Goal: Complete application form

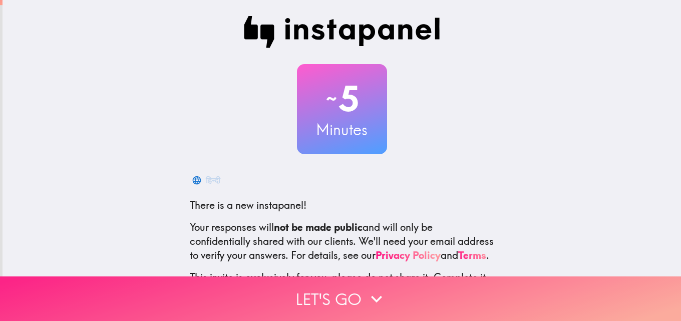
click at [306, 306] on button "Let's go" at bounding box center [340, 298] width 681 height 45
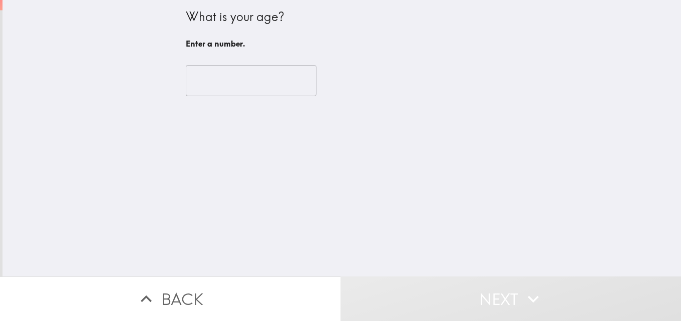
click at [225, 97] on div "​" at bounding box center [342, 80] width 312 height 55
click at [227, 80] on input "number" at bounding box center [251, 80] width 131 height 31
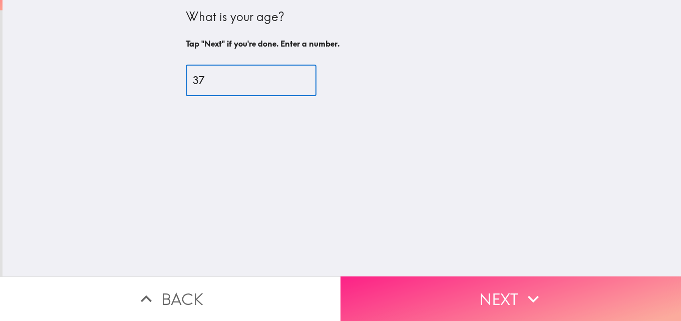
type input "37"
click at [457, 296] on button "Next" at bounding box center [510, 298] width 340 height 45
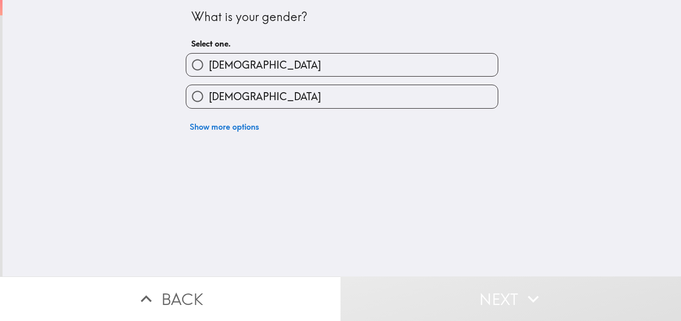
click at [259, 70] on label "[DEMOGRAPHIC_DATA]" at bounding box center [341, 65] width 311 height 23
click at [209, 70] on input "[DEMOGRAPHIC_DATA]" at bounding box center [197, 65] width 23 height 23
radio input "true"
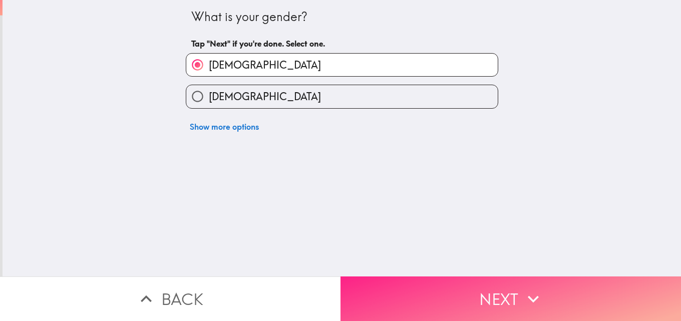
click at [385, 290] on button "Next" at bounding box center [510, 298] width 340 height 45
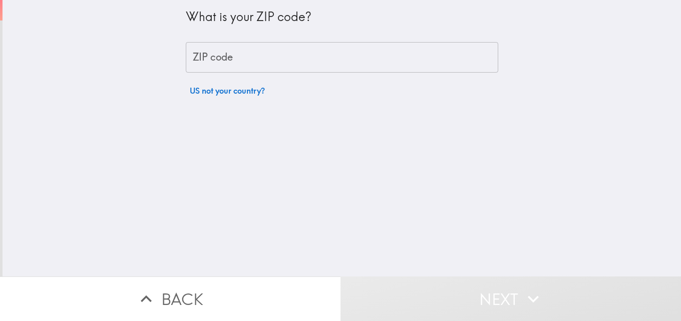
click at [339, 63] on input "ZIP code" at bounding box center [342, 57] width 312 height 31
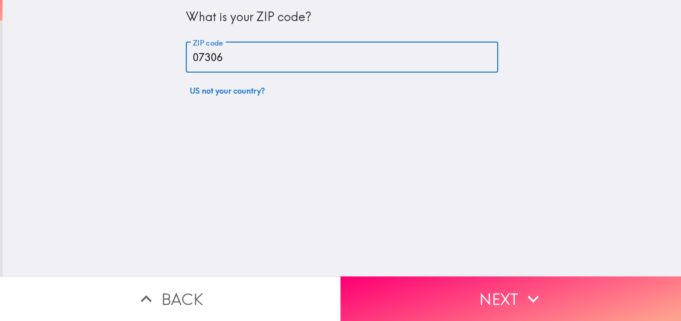
type input "07306"
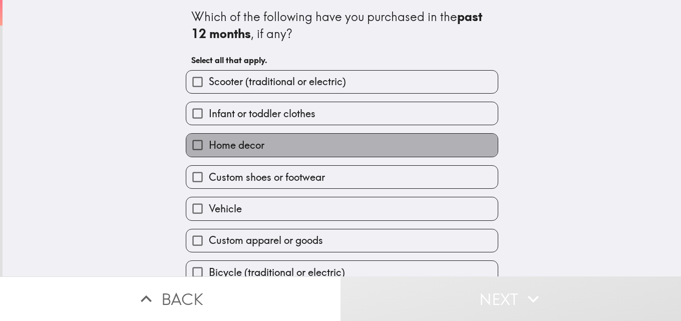
click at [320, 142] on label "Home decor" at bounding box center [341, 145] width 311 height 23
click at [209, 142] on input "Home decor" at bounding box center [197, 145] width 23 height 23
checkbox input "true"
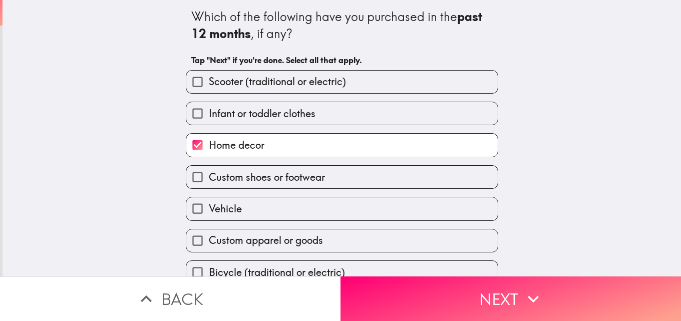
click at [287, 230] on label "Custom apparel or goods" at bounding box center [341, 240] width 311 height 23
click at [209, 230] on input "Custom apparel or goods" at bounding box center [197, 240] width 23 height 23
checkbox input "true"
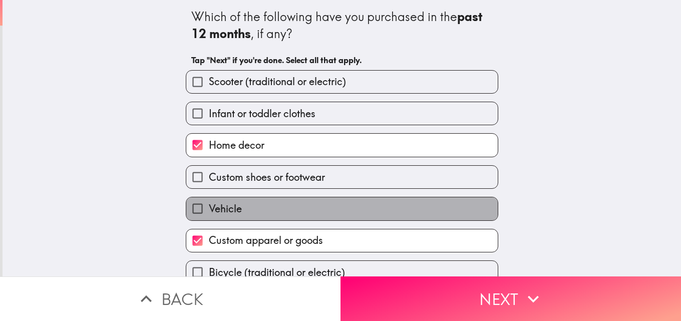
click at [432, 205] on label "Vehicle" at bounding box center [341, 208] width 311 height 23
click at [209, 205] on input "Vehicle" at bounding box center [197, 208] width 23 height 23
checkbox input "true"
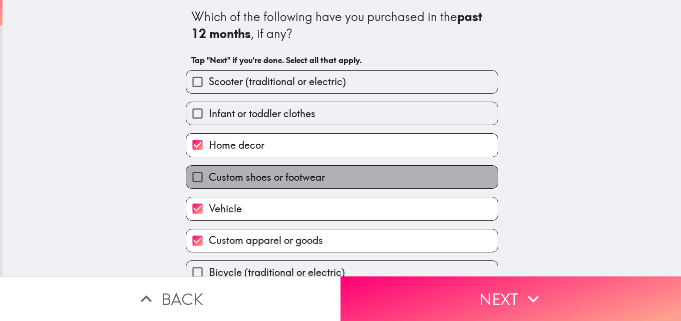
click at [430, 188] on label "Custom shoes or footwear" at bounding box center [341, 177] width 311 height 23
click at [209, 188] on input "Custom shoes or footwear" at bounding box center [197, 177] width 23 height 23
checkbox input "true"
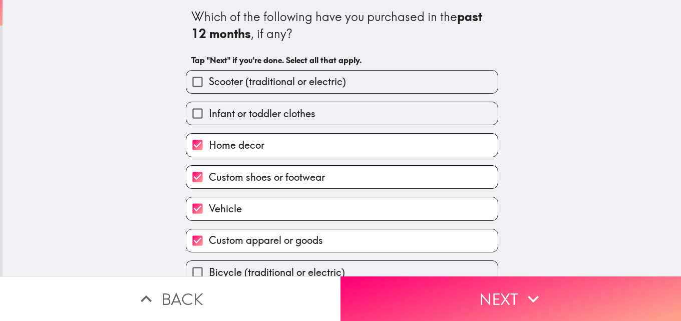
scroll to position [47, 0]
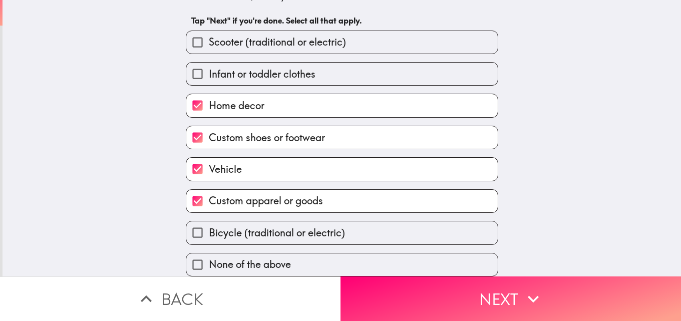
click at [369, 245] on div "None of the above" at bounding box center [338, 261] width 320 height 32
click at [375, 230] on label "Bicycle (traditional or electric)" at bounding box center [341, 232] width 311 height 23
click at [209, 230] on input "Bicycle (traditional or electric)" at bounding box center [197, 232] width 23 height 23
checkbox input "true"
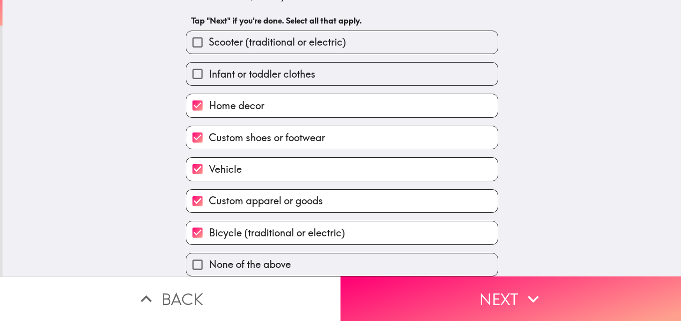
click at [347, 63] on label "Infant or toddler clothes" at bounding box center [341, 74] width 311 height 23
click at [209, 63] on input "Infant or toddler clothes" at bounding box center [197, 74] width 23 height 23
checkbox input "true"
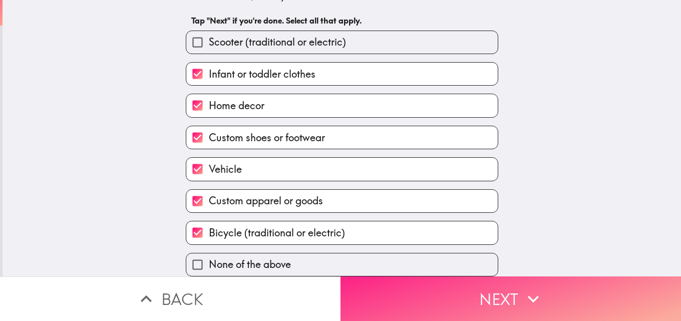
click at [397, 278] on button "Next" at bounding box center [510, 298] width 340 height 45
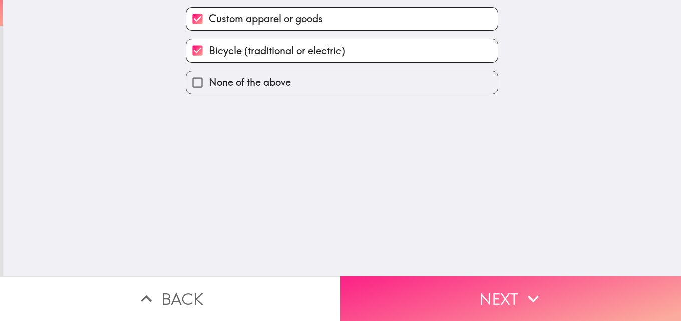
scroll to position [0, 0]
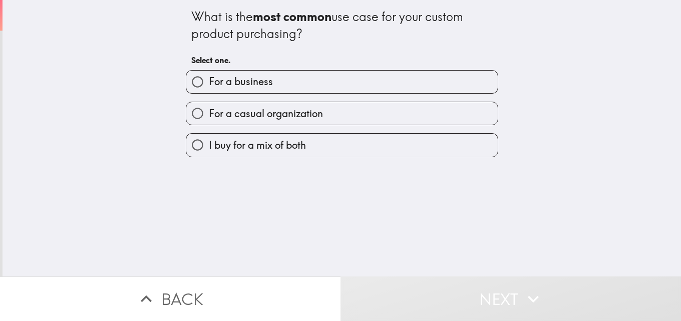
click at [331, 94] on div "For a casual organization" at bounding box center [338, 110] width 320 height 32
click at [320, 104] on label "For a casual organization" at bounding box center [341, 113] width 311 height 23
click at [209, 104] on input "For a casual organization" at bounding box center [197, 113] width 23 height 23
radio input "true"
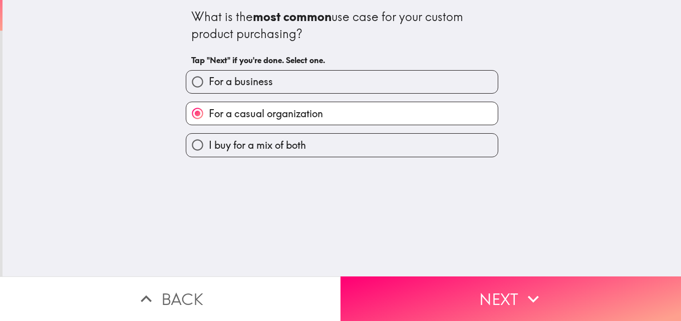
click at [322, 92] on label "For a business" at bounding box center [341, 82] width 311 height 23
click at [209, 92] on input "For a business" at bounding box center [197, 82] width 23 height 23
radio input "true"
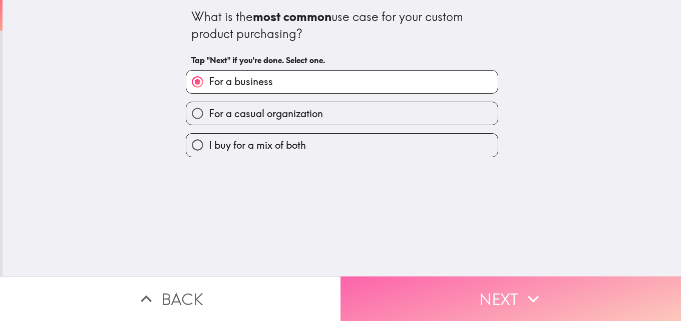
click at [400, 293] on button "Next" at bounding box center [510, 298] width 340 height 45
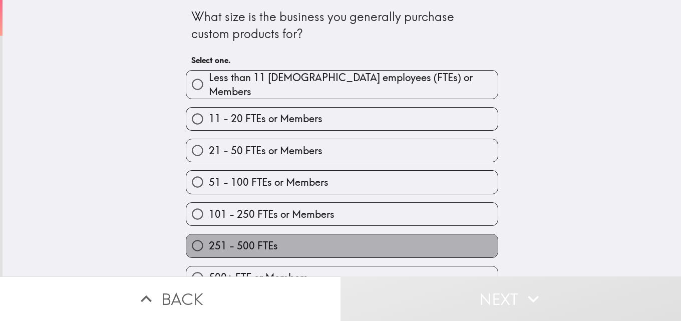
click at [288, 236] on label "251 - 500 FTEs" at bounding box center [341, 245] width 311 height 23
click at [209, 236] on input "251 - 500 FTEs" at bounding box center [197, 245] width 23 height 23
radio input "true"
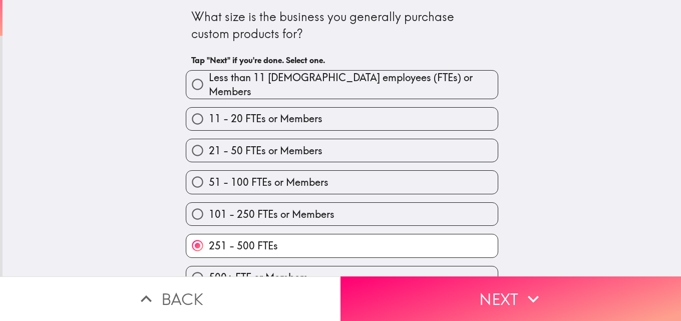
click at [300, 266] on label "500+ FTE or Members" at bounding box center [341, 277] width 311 height 23
click at [209, 266] on input "500+ FTE or Members" at bounding box center [197, 277] width 23 height 23
radio input "true"
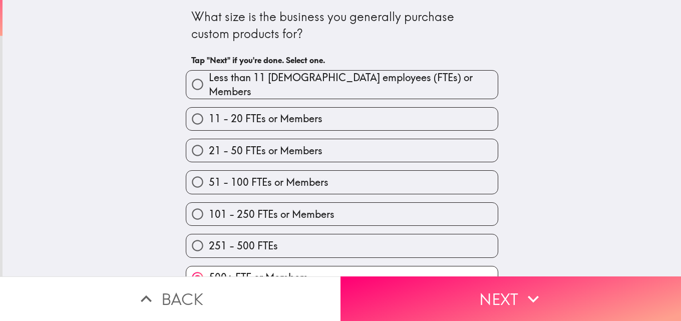
scroll to position [15, 0]
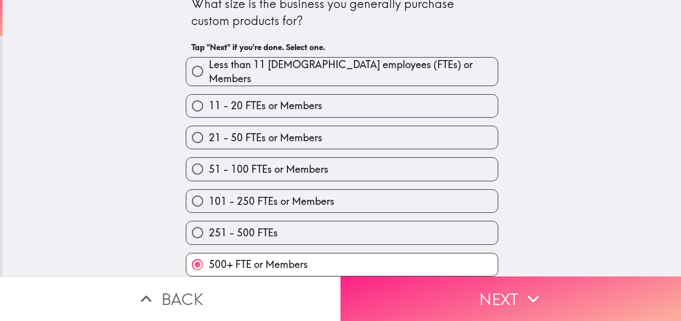
click at [388, 289] on button "Next" at bounding box center [510, 298] width 340 height 45
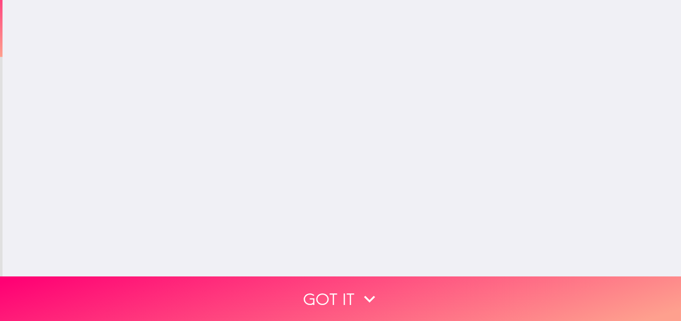
scroll to position [0, 0]
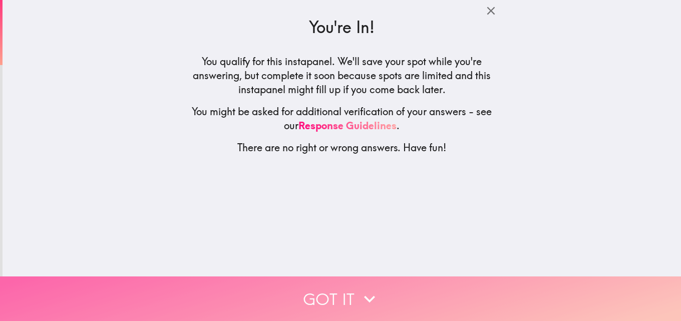
click at [240, 297] on button "Got it" at bounding box center [340, 298] width 681 height 45
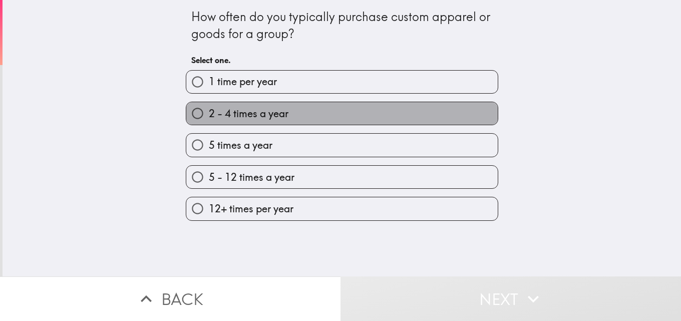
click at [263, 120] on span "2 - 4 times a year" at bounding box center [249, 114] width 80 height 14
click at [209, 120] on input "2 - 4 times a year" at bounding box center [197, 113] width 23 height 23
radio input "true"
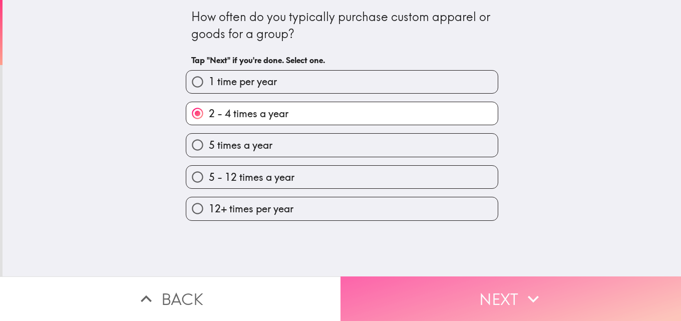
click at [407, 279] on button "Next" at bounding box center [510, 298] width 340 height 45
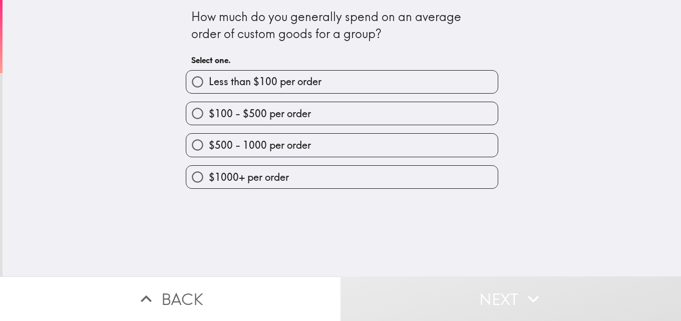
click at [325, 135] on label "$500 - 1000 per order" at bounding box center [341, 145] width 311 height 23
click at [209, 135] on input "$500 - 1000 per order" at bounding box center [197, 145] width 23 height 23
radio input "true"
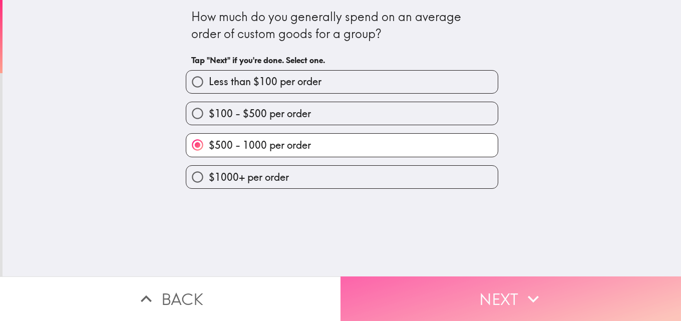
click at [398, 302] on button "Next" at bounding box center [510, 298] width 340 height 45
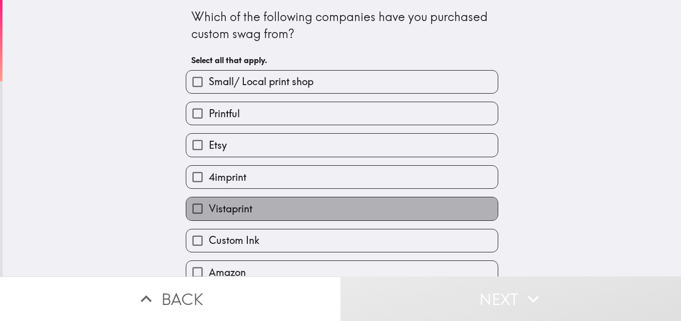
click at [319, 210] on label "Vistaprint" at bounding box center [341, 208] width 311 height 23
click at [209, 210] on input "Vistaprint" at bounding box center [197, 208] width 23 height 23
checkbox input "true"
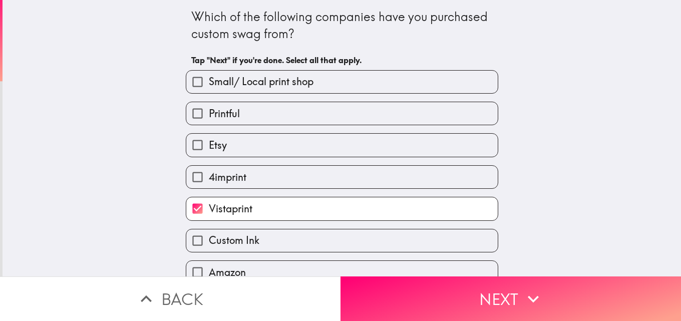
click at [318, 237] on label "Custom Ink" at bounding box center [341, 240] width 311 height 23
click at [209, 237] on input "Custom Ink" at bounding box center [197, 240] width 23 height 23
checkbox input "true"
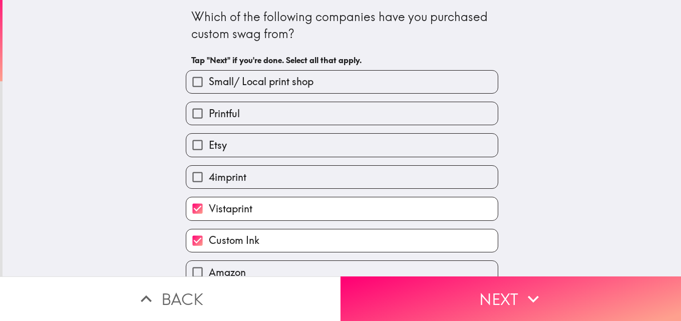
click at [322, 163] on div "4imprint" at bounding box center [338, 173] width 320 height 32
click at [338, 191] on div "Vistaprint" at bounding box center [338, 205] width 320 height 32
click at [349, 180] on label "4imprint" at bounding box center [341, 177] width 311 height 23
click at [209, 180] on input "4imprint" at bounding box center [197, 177] width 23 height 23
checkbox input "true"
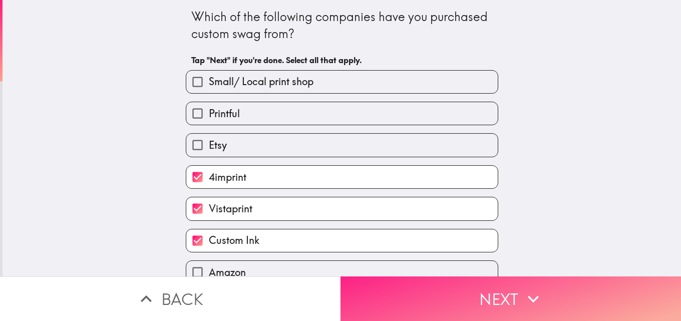
click at [669, 289] on button "Next" at bounding box center [510, 298] width 340 height 45
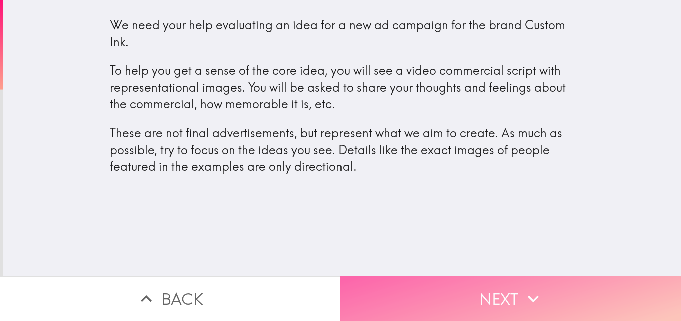
click at [402, 276] on button "Next" at bounding box center [510, 298] width 340 height 45
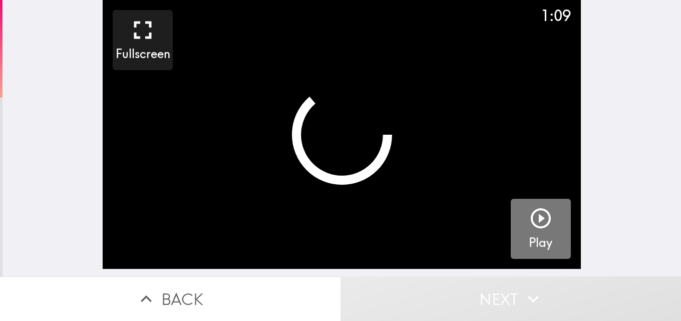
click at [528, 235] on h5 "Play" at bounding box center [540, 242] width 24 height 17
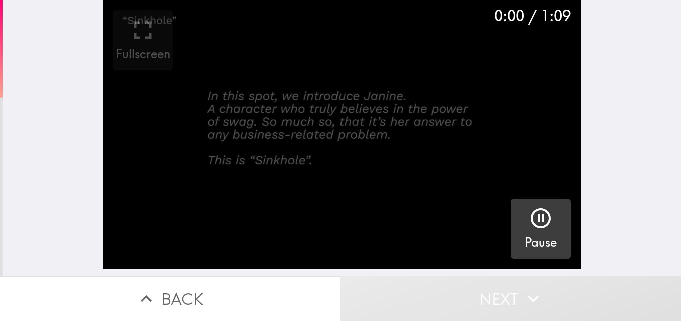
click at [515, 224] on button "Pause" at bounding box center [540, 229] width 60 height 60
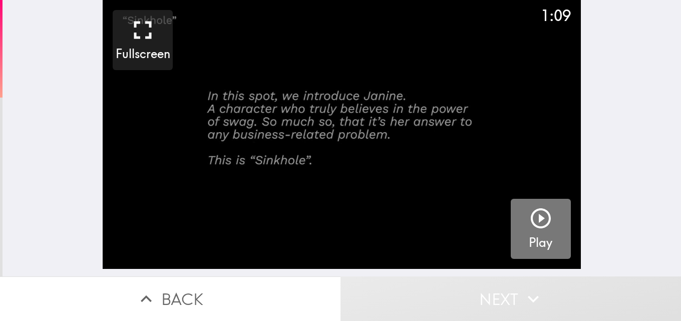
click at [515, 224] on button "Play" at bounding box center [540, 229] width 60 height 60
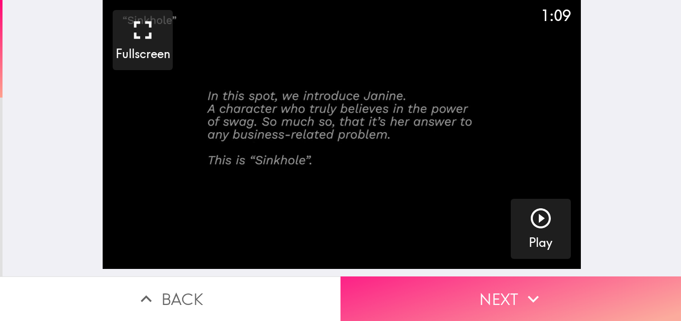
click at [477, 295] on button "Next" at bounding box center [510, 298] width 340 height 45
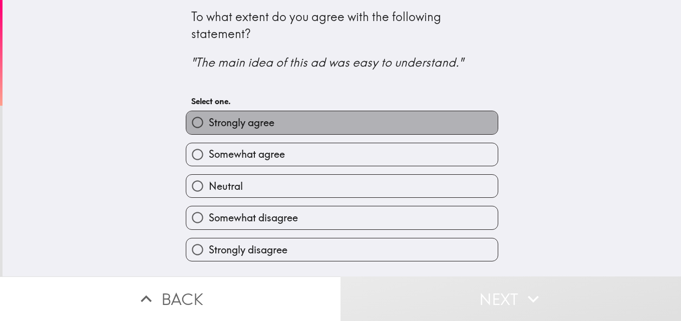
click at [349, 127] on label "Strongly agree" at bounding box center [341, 122] width 311 height 23
click at [209, 127] on input "Strongly agree" at bounding box center [197, 122] width 23 height 23
radio input "true"
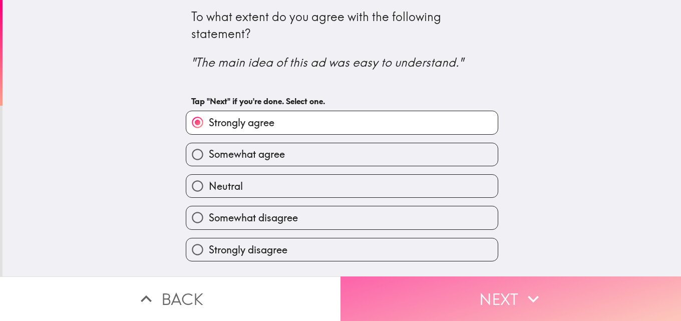
click at [413, 296] on button "Next" at bounding box center [510, 298] width 340 height 45
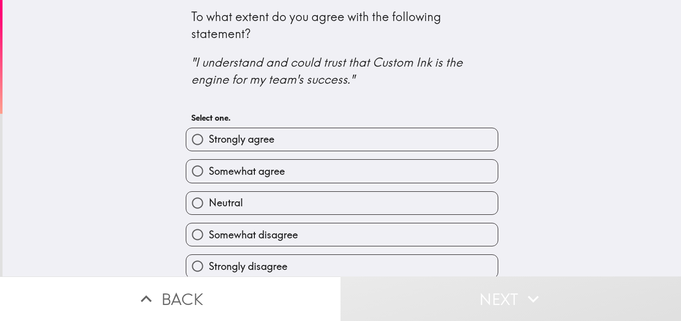
click at [382, 152] on div "Somewhat agree" at bounding box center [338, 167] width 320 height 32
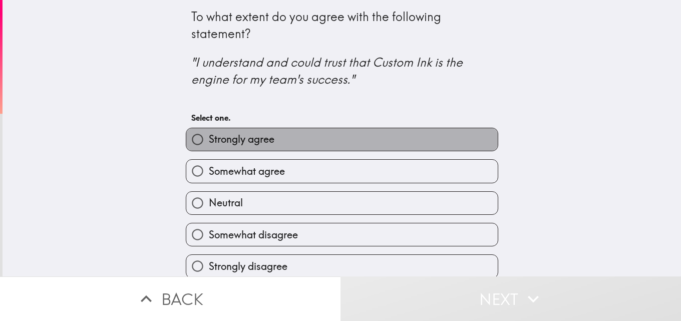
click at [385, 141] on label "Strongly agree" at bounding box center [341, 139] width 311 height 23
click at [209, 141] on input "Strongly agree" at bounding box center [197, 139] width 23 height 23
radio input "true"
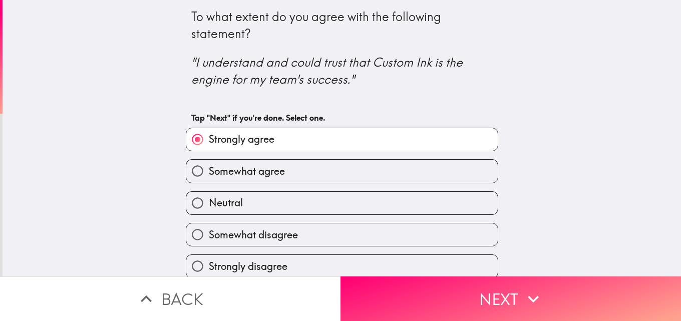
click at [411, 267] on label "Strongly disagree" at bounding box center [341, 266] width 311 height 23
click at [209, 267] on input "Strongly disagree" at bounding box center [197, 266] width 23 height 23
radio input "true"
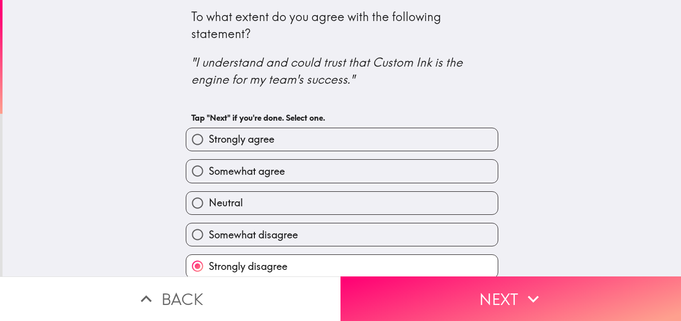
scroll to position [9, 0]
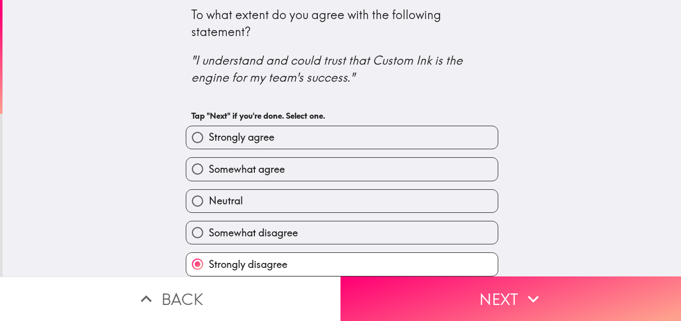
click at [399, 135] on label "Strongly agree" at bounding box center [341, 137] width 311 height 23
click at [209, 135] on input "Strongly agree" at bounding box center [197, 137] width 23 height 23
radio input "true"
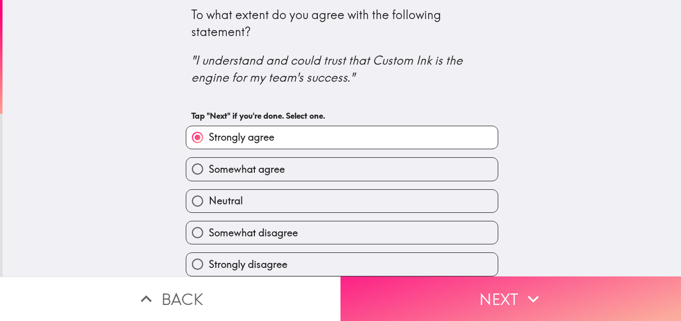
click at [398, 282] on button "Next" at bounding box center [510, 298] width 340 height 45
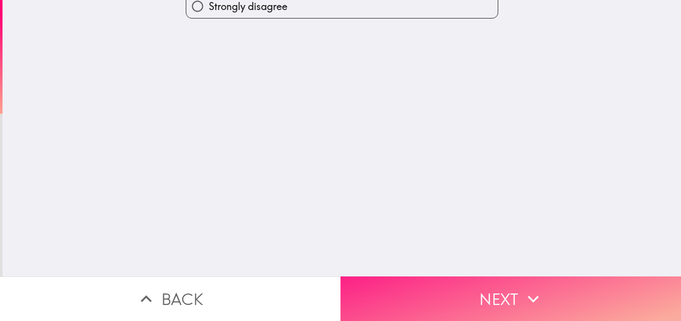
scroll to position [0, 0]
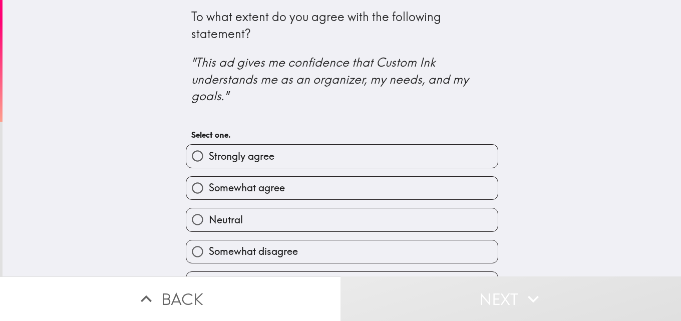
click at [295, 144] on div "Strongly agree" at bounding box center [342, 156] width 312 height 24
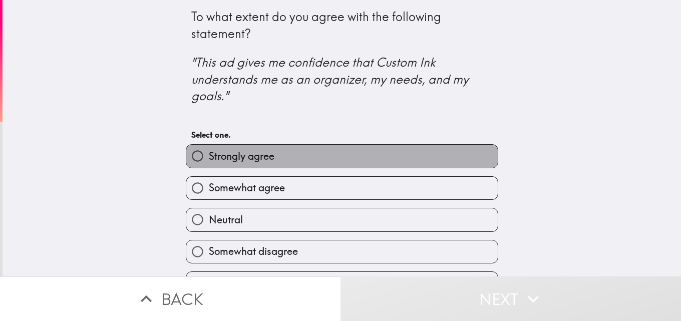
click at [297, 156] on label "Strongly agree" at bounding box center [341, 156] width 311 height 23
click at [209, 156] on input "Strongly agree" at bounding box center [197, 156] width 23 height 23
radio input "true"
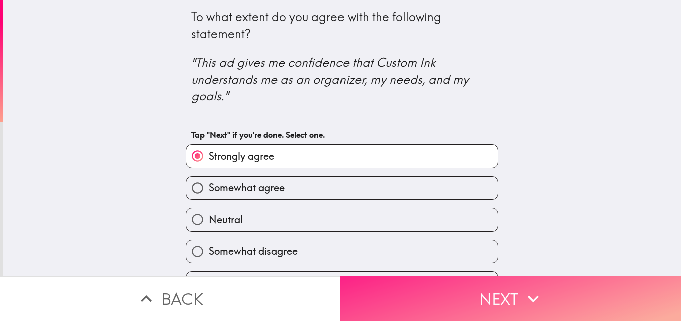
click at [361, 280] on button "Next" at bounding box center [510, 298] width 340 height 45
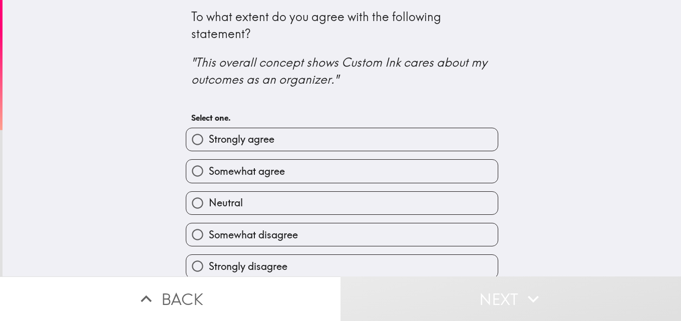
click at [356, 133] on label "Strongly agree" at bounding box center [341, 139] width 311 height 23
click at [209, 133] on input "Strongly agree" at bounding box center [197, 139] width 23 height 23
radio input "true"
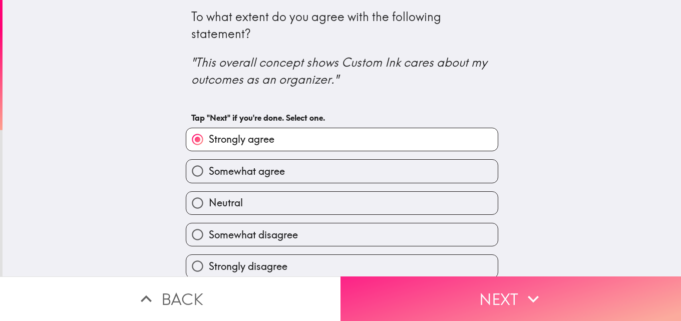
click at [387, 283] on button "Next" at bounding box center [510, 298] width 340 height 45
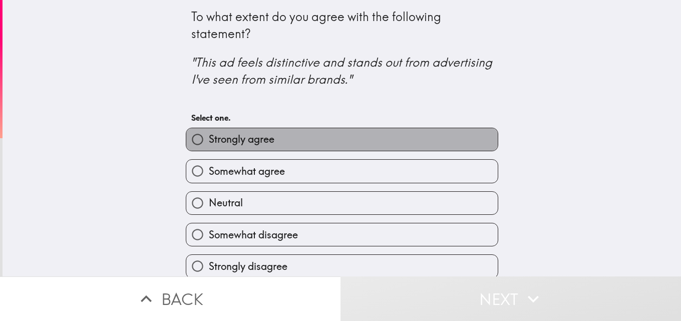
click at [385, 136] on label "Strongly agree" at bounding box center [341, 139] width 311 height 23
click at [209, 136] on input "Strongly agree" at bounding box center [197, 139] width 23 height 23
radio input "true"
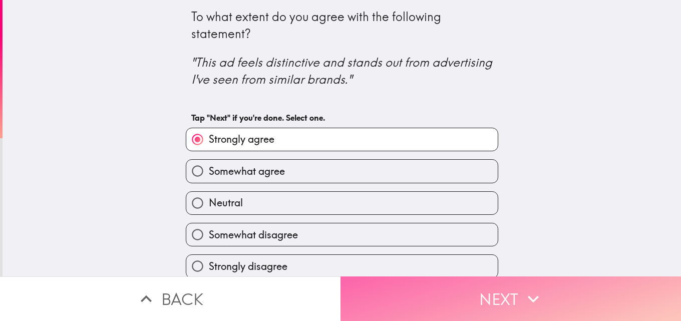
click at [413, 292] on button "Next" at bounding box center [510, 298] width 340 height 45
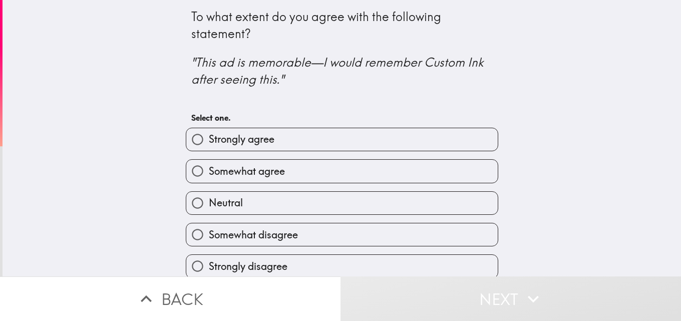
click at [407, 134] on label "Strongly agree" at bounding box center [341, 139] width 311 height 23
click at [209, 134] on input "Strongly agree" at bounding box center [197, 139] width 23 height 23
radio input "true"
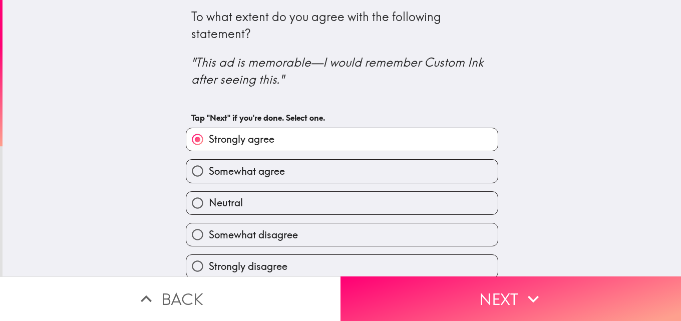
click at [407, 134] on label "Strongly agree" at bounding box center [341, 139] width 311 height 23
click at [209, 134] on input "Strongly agree" at bounding box center [197, 139] width 23 height 23
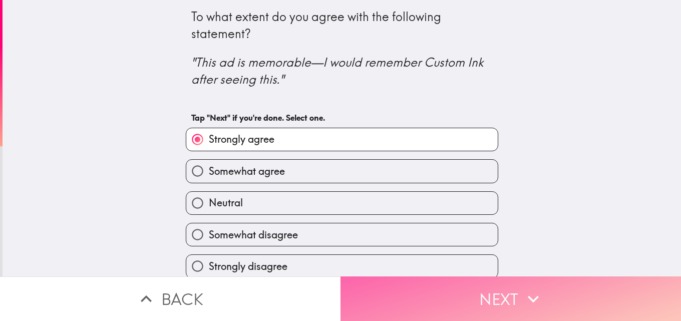
click at [437, 311] on button "Next" at bounding box center [510, 298] width 340 height 45
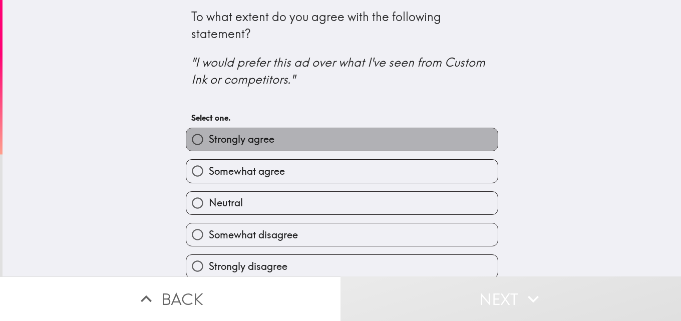
click at [416, 135] on label "Strongly agree" at bounding box center [341, 139] width 311 height 23
click at [209, 135] on input "Strongly agree" at bounding box center [197, 139] width 23 height 23
radio input "true"
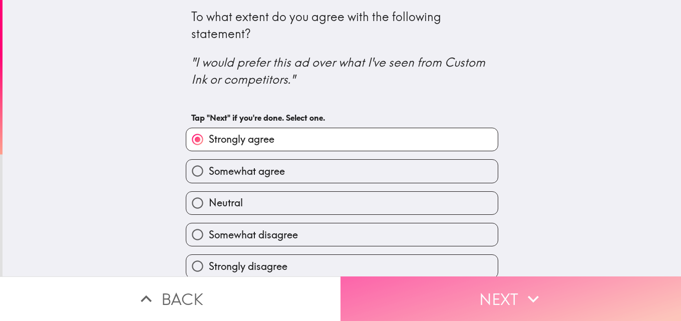
click at [505, 306] on button "Next" at bounding box center [510, 298] width 340 height 45
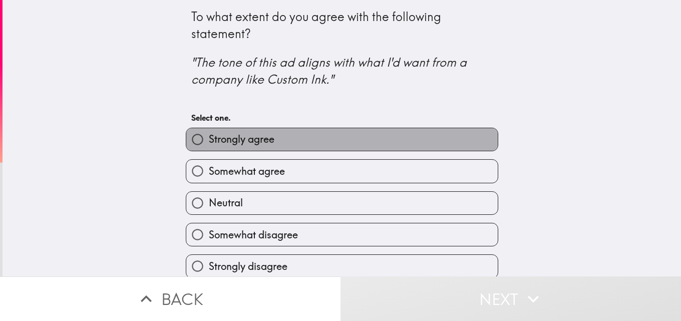
click at [451, 148] on label "Strongly agree" at bounding box center [341, 139] width 311 height 23
click at [209, 148] on input "Strongly agree" at bounding box center [197, 139] width 23 height 23
radio input "true"
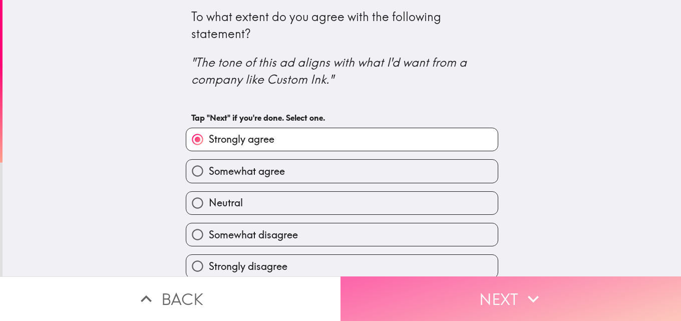
click at [448, 302] on button "Next" at bounding box center [510, 298] width 340 height 45
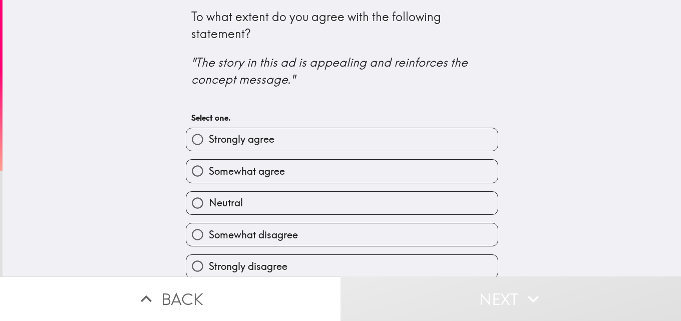
click at [433, 134] on label "Strongly agree" at bounding box center [341, 139] width 311 height 23
click at [209, 134] on input "Strongly agree" at bounding box center [197, 139] width 23 height 23
radio input "true"
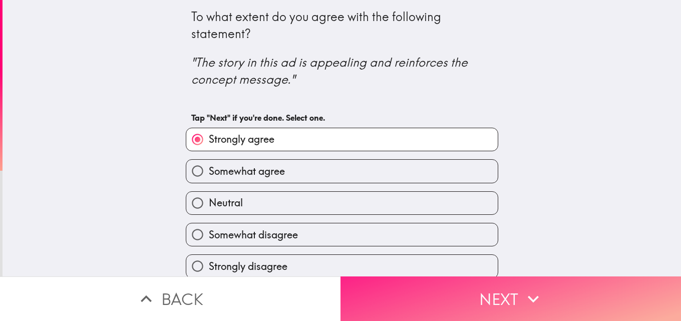
click at [444, 300] on button "Next" at bounding box center [510, 298] width 340 height 45
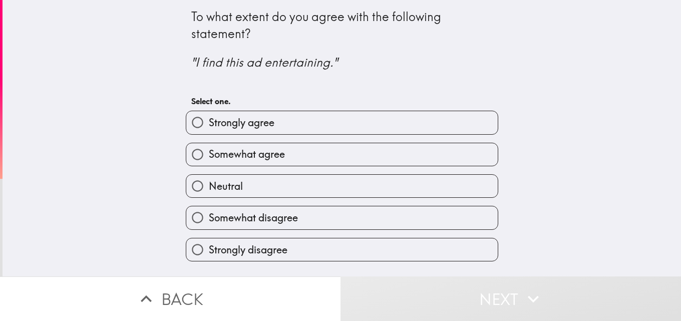
click at [450, 126] on label "Strongly agree" at bounding box center [341, 122] width 311 height 23
click at [209, 126] on input "Strongly agree" at bounding box center [197, 122] width 23 height 23
radio input "true"
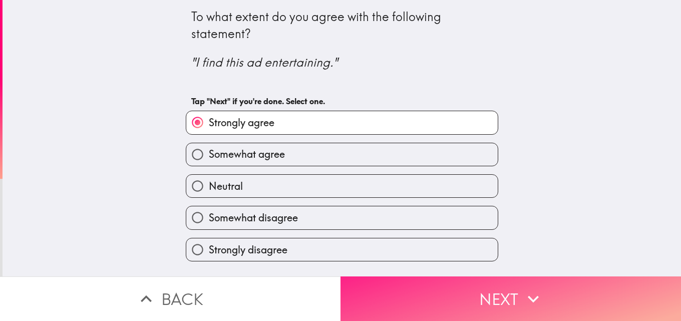
scroll to position [0, 3]
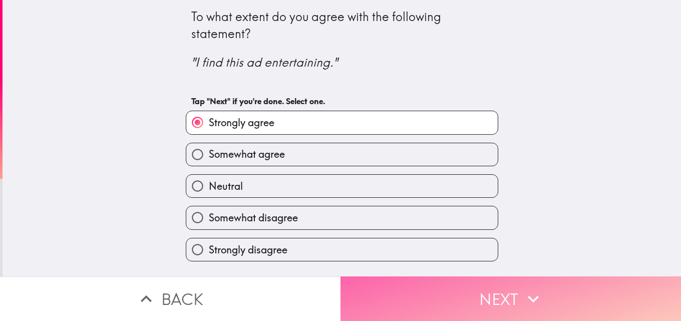
click at [465, 287] on button "Next" at bounding box center [510, 298] width 340 height 45
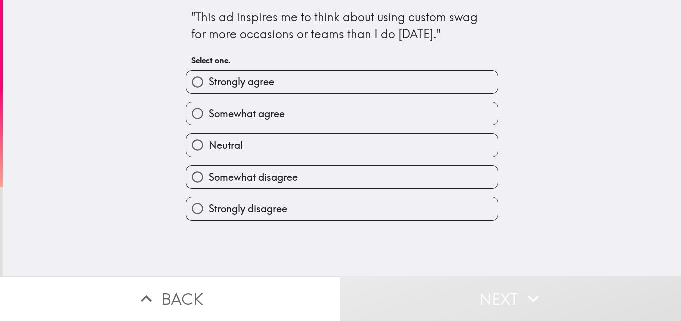
click at [438, 87] on label "Strongly agree" at bounding box center [341, 82] width 311 height 23
click at [209, 87] on input "Strongly agree" at bounding box center [197, 82] width 23 height 23
radio input "true"
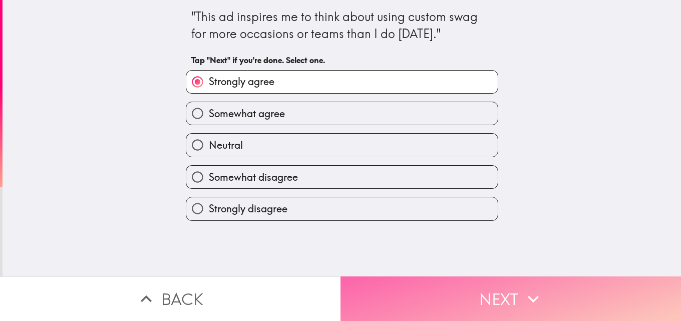
click at [428, 290] on button "Next" at bounding box center [510, 298] width 340 height 45
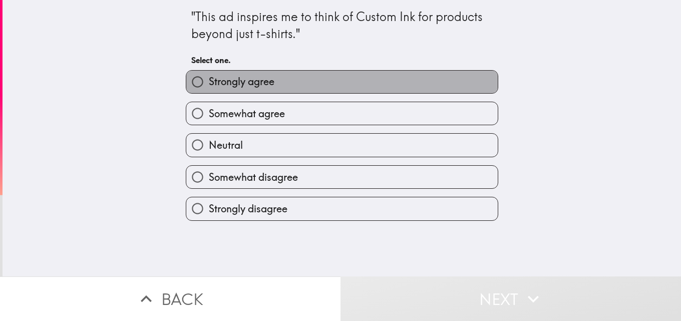
click at [360, 92] on label "Strongly agree" at bounding box center [341, 82] width 311 height 23
click at [209, 92] on input "Strongly agree" at bounding box center [197, 82] width 23 height 23
radio input "true"
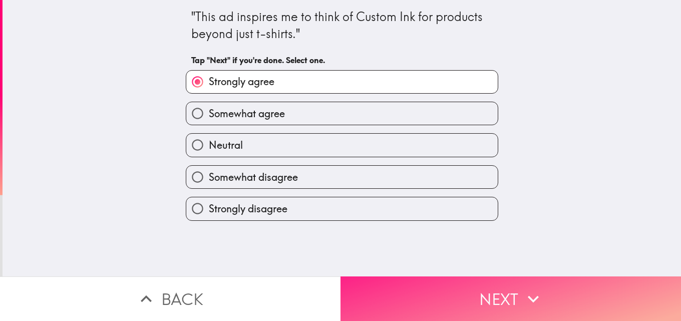
click at [373, 276] on button "Next" at bounding box center [510, 298] width 340 height 45
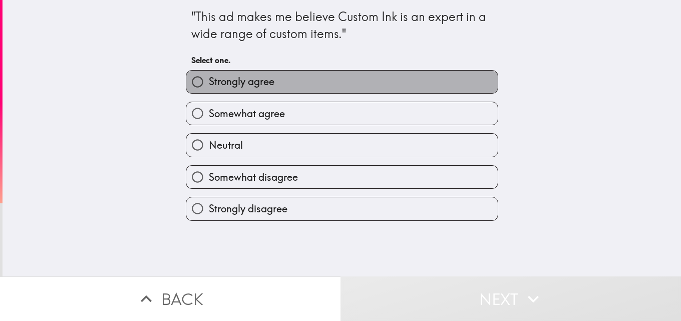
click at [370, 82] on label "Strongly agree" at bounding box center [341, 82] width 311 height 23
click at [209, 82] on input "Strongly agree" at bounding box center [197, 82] width 23 height 23
radio input "true"
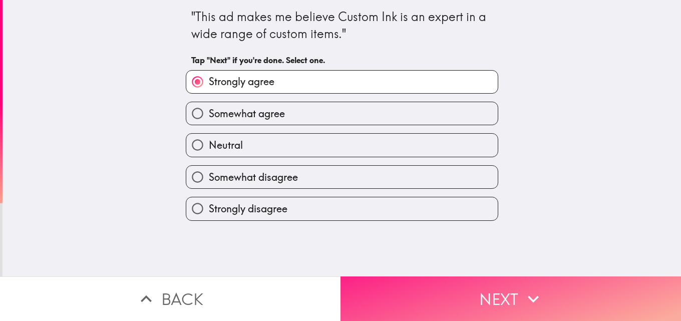
click at [389, 302] on button "Next" at bounding box center [510, 298] width 340 height 45
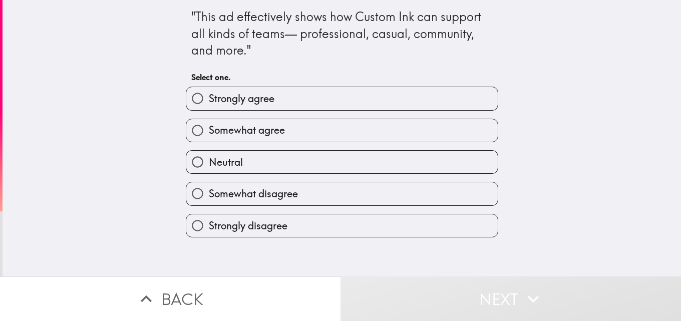
click at [409, 103] on label "Strongly agree" at bounding box center [341, 98] width 311 height 23
click at [209, 103] on input "Strongly agree" at bounding box center [197, 98] width 23 height 23
radio input "true"
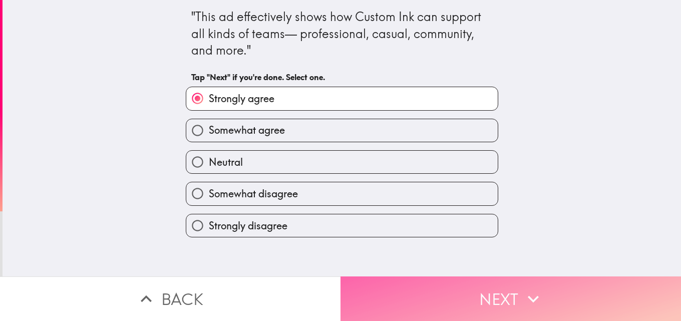
click at [377, 291] on button "Next" at bounding box center [510, 298] width 340 height 45
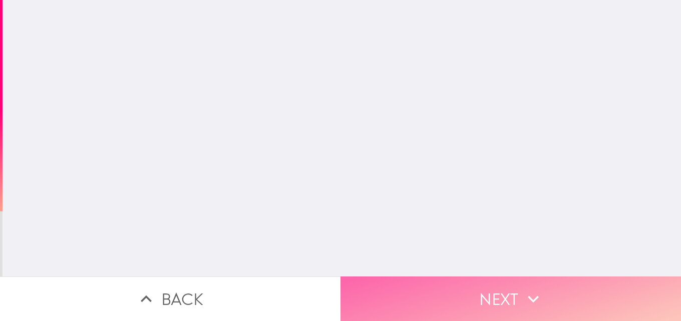
click at [377, 291] on button "Next" at bounding box center [510, 298] width 340 height 45
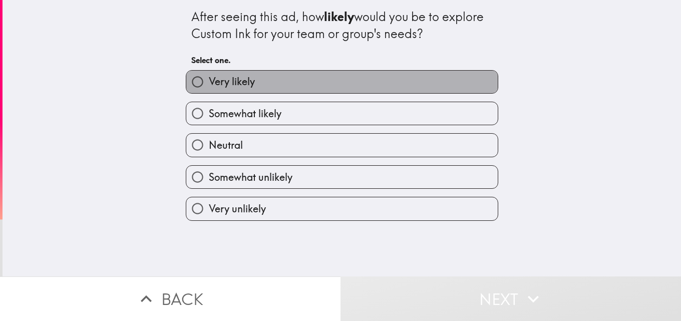
click at [419, 72] on label "Very likely" at bounding box center [341, 82] width 311 height 23
click at [209, 72] on input "Very likely" at bounding box center [197, 82] width 23 height 23
radio input "true"
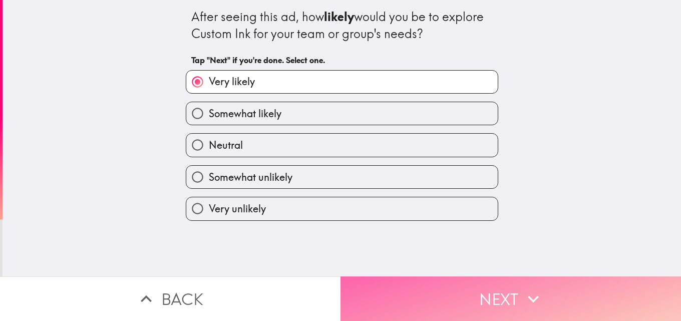
click at [372, 302] on button "Next" at bounding box center [510, 298] width 340 height 45
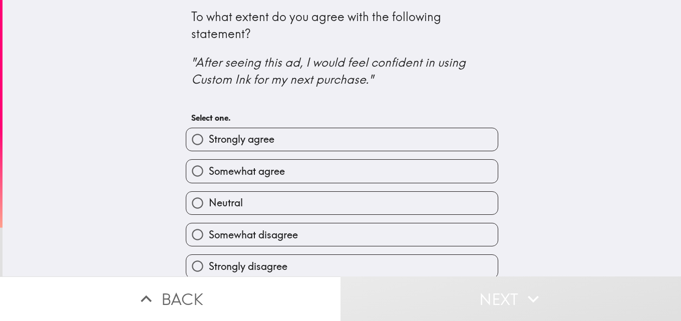
click at [413, 128] on div "Strongly agree" at bounding box center [342, 140] width 312 height 24
click at [414, 134] on label "Strongly agree" at bounding box center [341, 139] width 311 height 23
click at [209, 134] on input "Strongly agree" at bounding box center [197, 139] width 23 height 23
radio input "true"
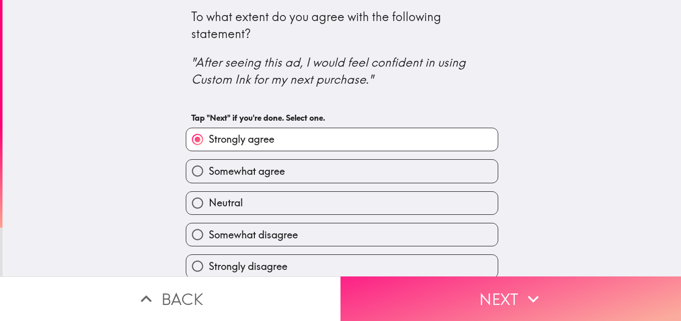
click at [399, 276] on button "Next" at bounding box center [510, 298] width 340 height 45
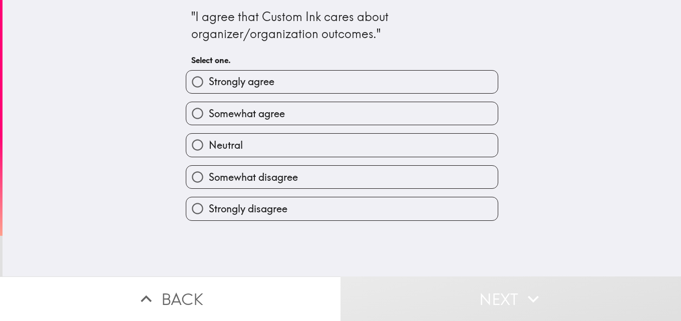
click at [433, 80] on label "Strongly agree" at bounding box center [341, 82] width 311 height 23
click at [209, 80] on input "Strongly agree" at bounding box center [197, 82] width 23 height 23
radio input "true"
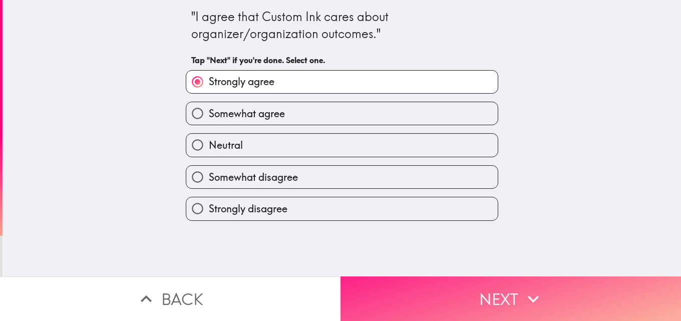
click at [395, 276] on button "Next" at bounding box center [510, 298] width 340 height 45
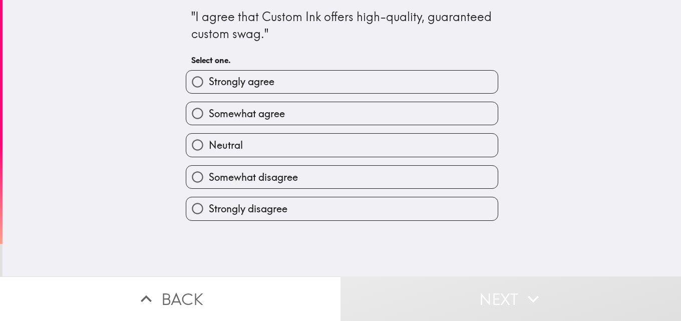
click at [431, 82] on label "Strongly agree" at bounding box center [341, 82] width 311 height 23
click at [209, 82] on input "Strongly agree" at bounding box center [197, 82] width 23 height 23
radio input "true"
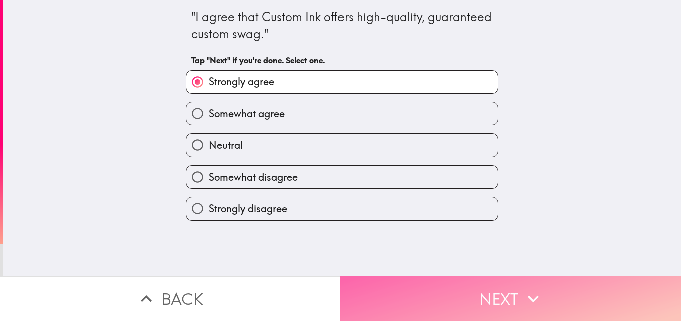
click at [407, 307] on button "Next" at bounding box center [510, 298] width 340 height 45
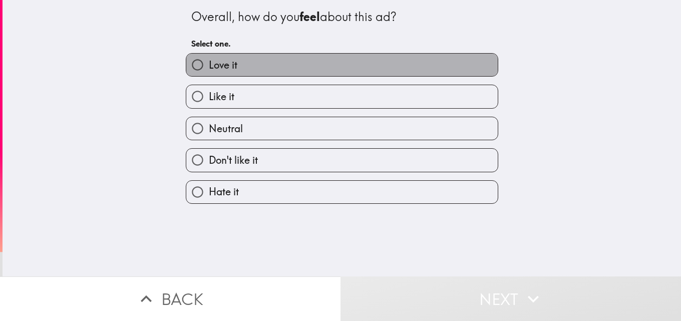
click at [433, 68] on label "Love it" at bounding box center [341, 65] width 311 height 23
click at [209, 68] on input "Love it" at bounding box center [197, 65] width 23 height 23
radio input "true"
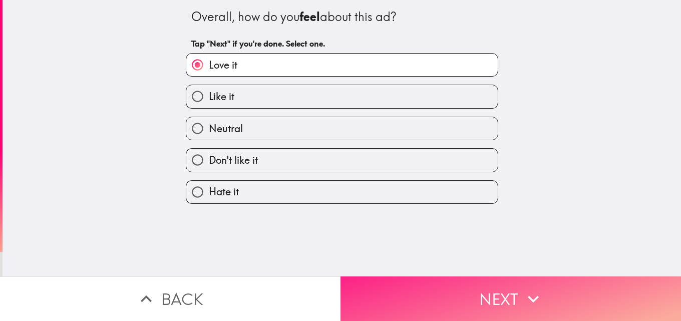
click at [410, 276] on button "Next" at bounding box center [510, 298] width 340 height 45
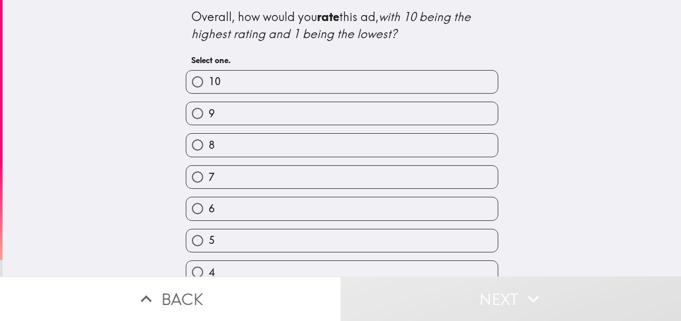
click at [410, 276] on button "Next" at bounding box center [510, 298] width 340 height 45
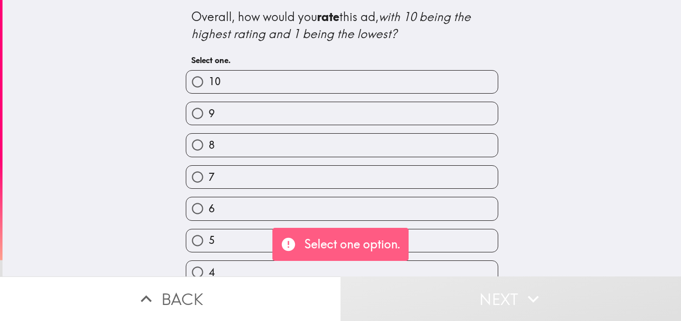
click at [453, 83] on label "10" at bounding box center [341, 82] width 311 height 23
click at [209, 83] on input "10" at bounding box center [197, 82] width 23 height 23
radio input "true"
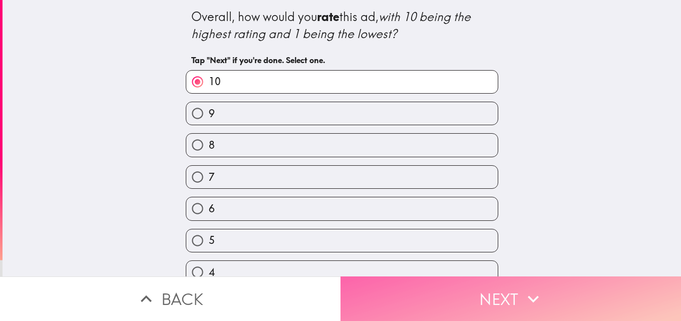
click at [425, 276] on button "Next" at bounding box center [510, 298] width 340 height 45
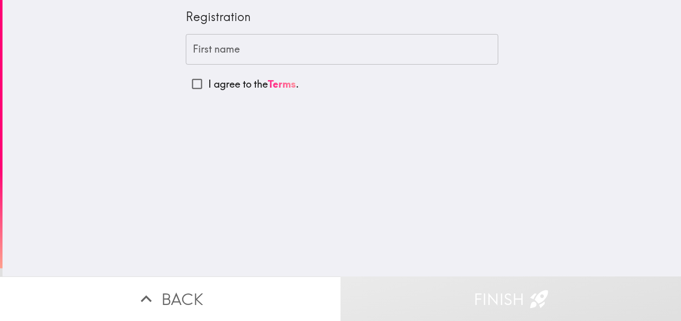
click at [340, 55] on input "First name" at bounding box center [342, 49] width 312 height 31
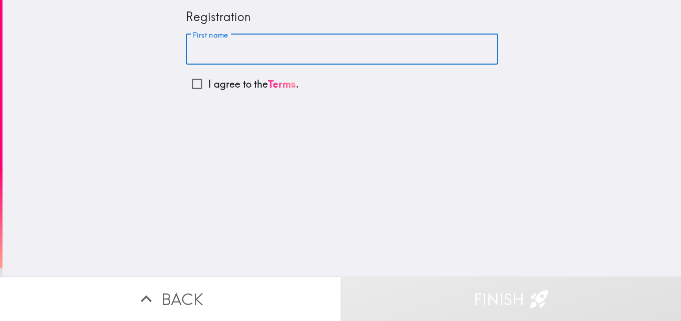
click at [228, 94] on label "I agree to the Terms ." at bounding box center [342, 84] width 312 height 23
click at [208, 94] on input "I agree to the Terms ." at bounding box center [197, 84] width 23 height 23
checkbox input "true"
click at [245, 58] on input "First name" at bounding box center [342, 49] width 312 height 31
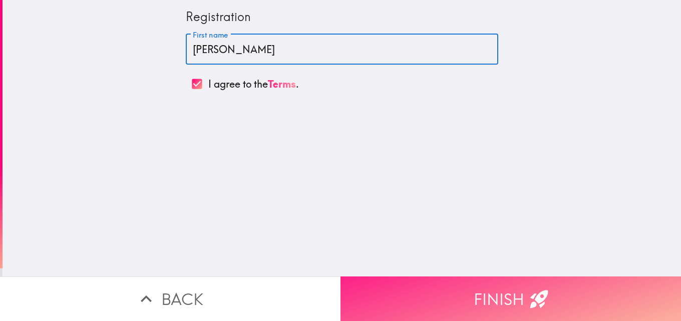
type input "[PERSON_NAME]"
click at [387, 295] on button "Finish" at bounding box center [510, 298] width 340 height 45
